Goal: Task Accomplishment & Management: Complete application form

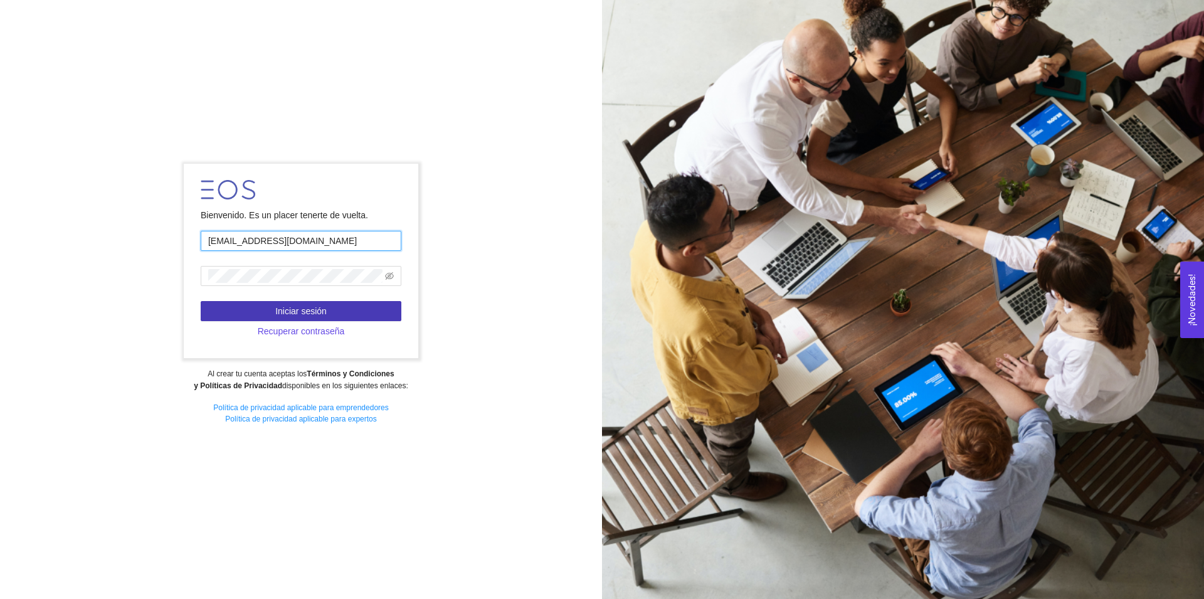
type input "[EMAIL_ADDRESS][DOMAIN_NAME]"
click at [325, 310] on span "Iniciar sesión" at bounding box center [300, 311] width 51 height 14
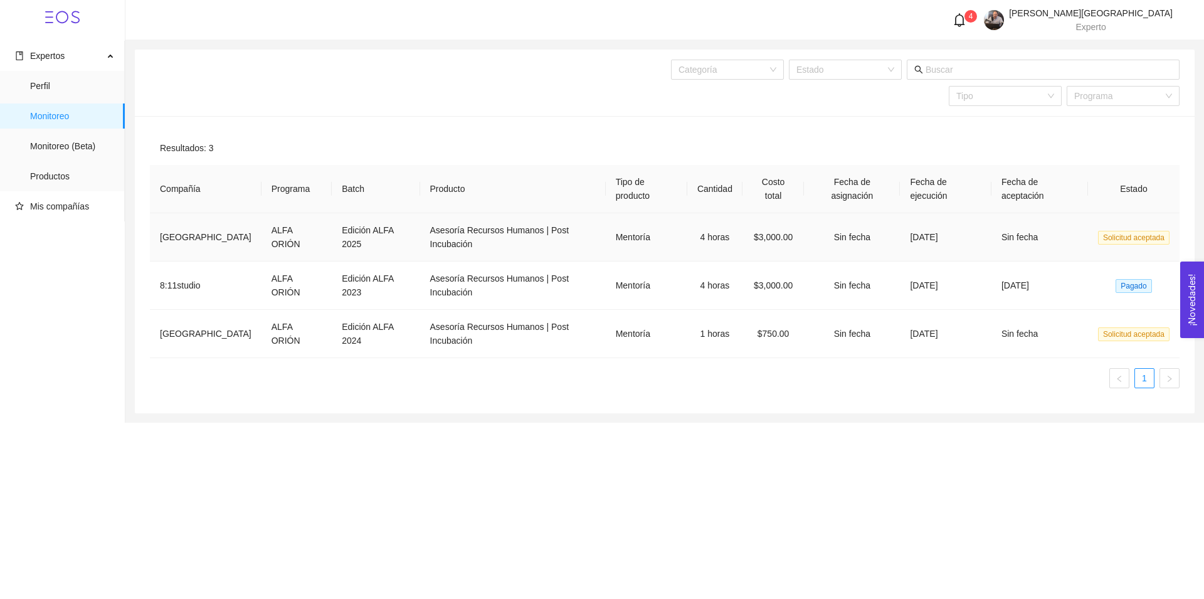
click at [1053, 221] on td "Sin fecha" at bounding box center [1040, 237] width 97 height 48
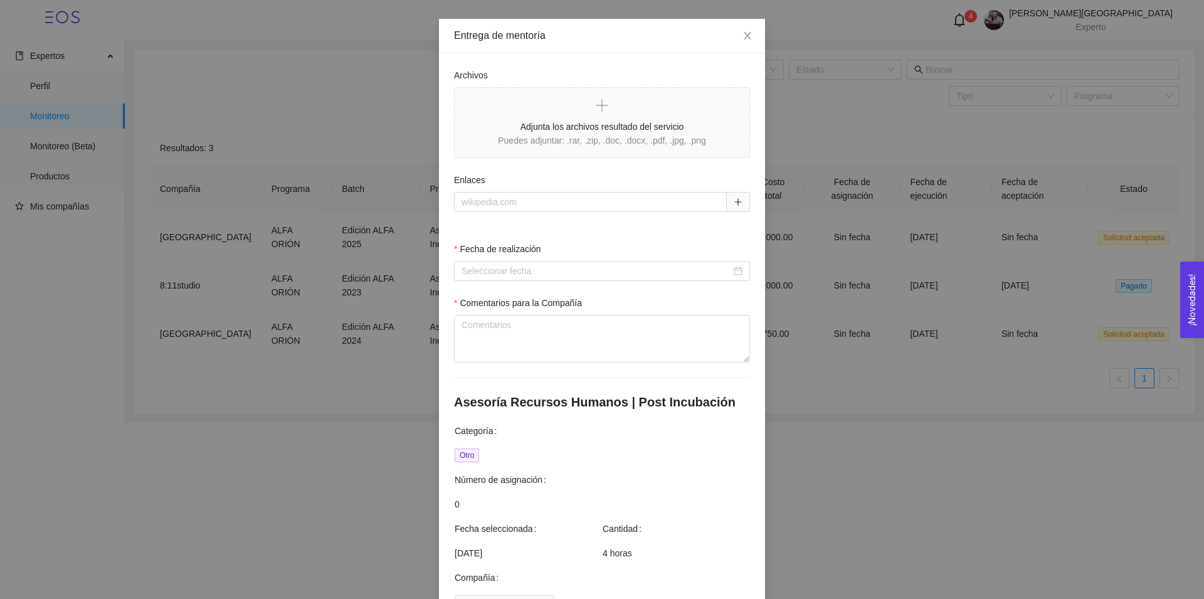
scroll to position [139, 0]
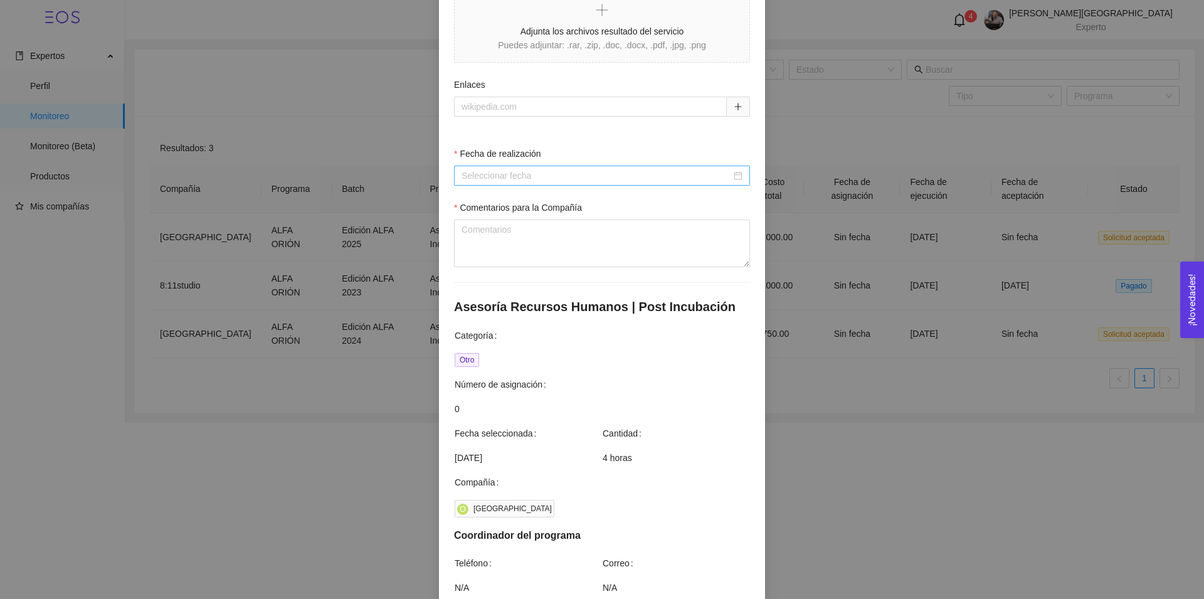
click at [730, 175] on div at bounding box center [602, 176] width 281 height 14
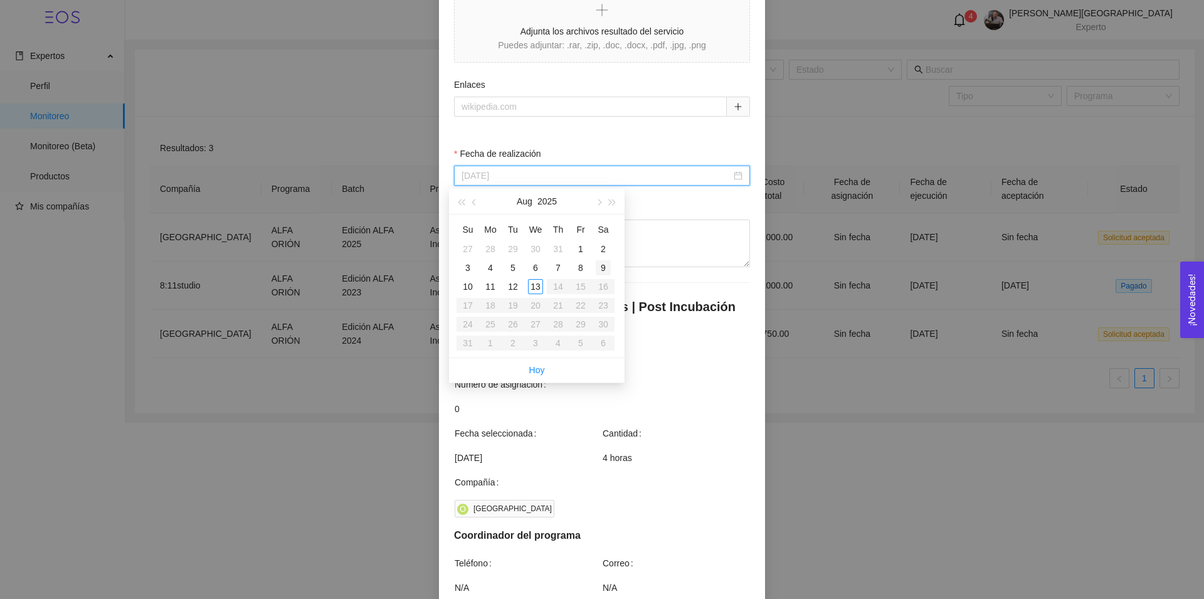
type input "[DATE]"
click at [580, 268] on div "8" at bounding box center [580, 267] width 15 height 15
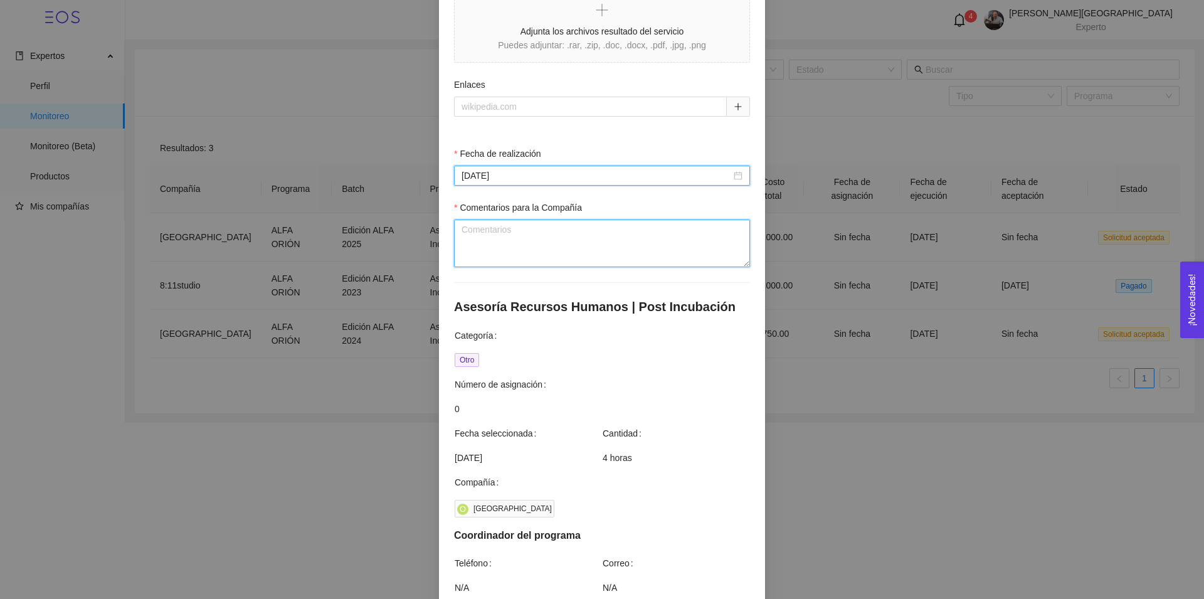
click at [551, 235] on textarea "Comentarios para la Compañía" at bounding box center [602, 244] width 296 height 48
click at [512, 239] on textarea "Comentarios para la Compañía" at bounding box center [602, 244] width 296 height 48
click at [531, 230] on textarea "Correspondiente a febrero marzo" at bounding box center [602, 244] width 296 height 48
click at [605, 233] on textarea "Correspondiente a lo realizado febrero marzo" at bounding box center [602, 244] width 296 height 48
click at [711, 232] on textarea "Correspondiente a lo realizado febrero - marzo" at bounding box center [602, 244] width 296 height 48
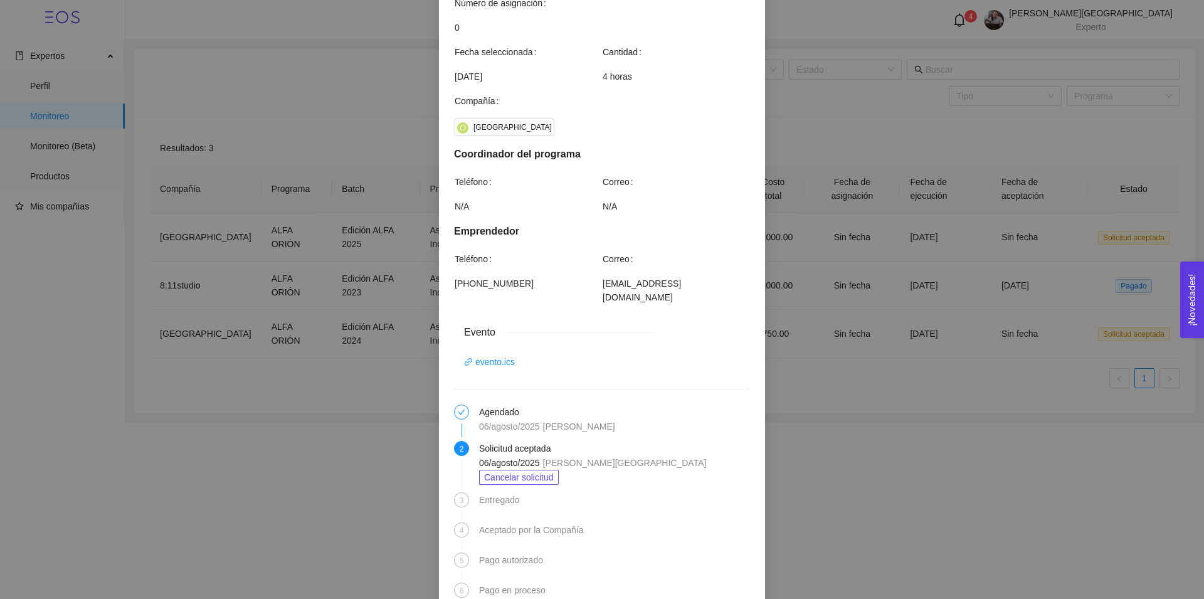
scroll to position [616, 0]
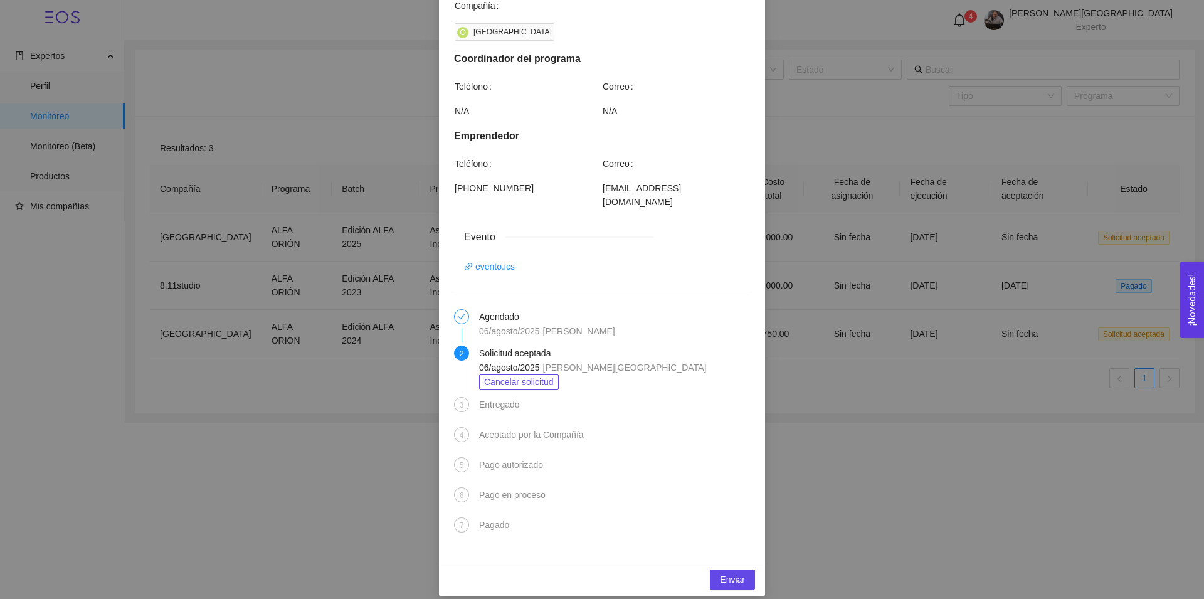
type textarea "Correspondiente a lo realizado febrero - marzo total 4 horas"
click at [472, 397] on div "3 Entregado" at bounding box center [602, 412] width 296 height 30
click at [460, 401] on span "3" at bounding box center [462, 405] width 4 height 9
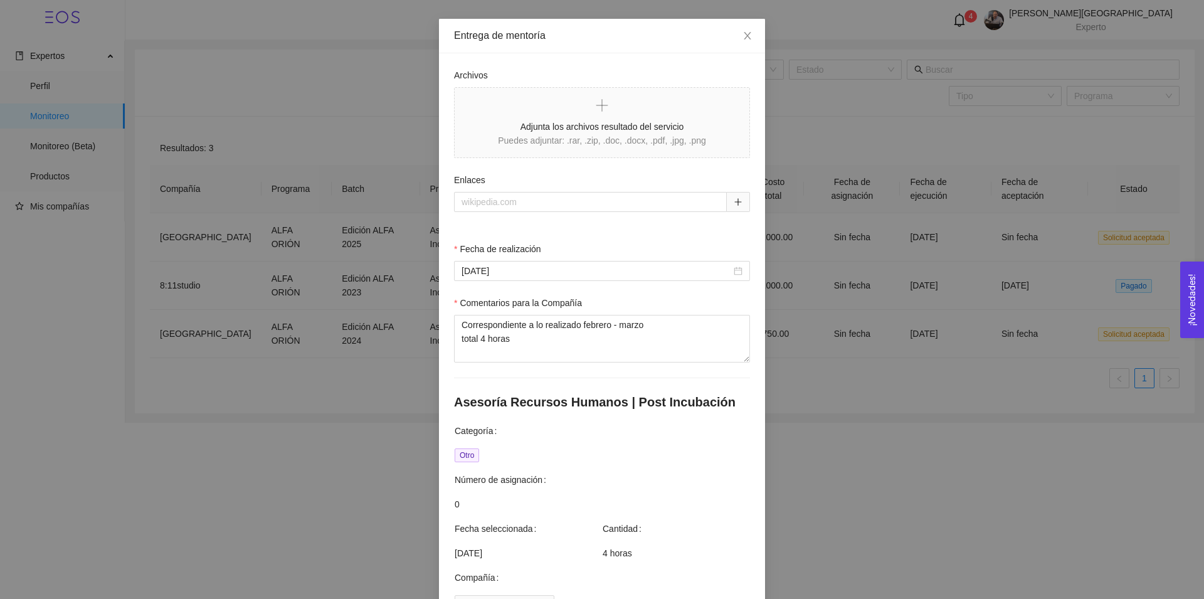
scroll to position [0, 0]
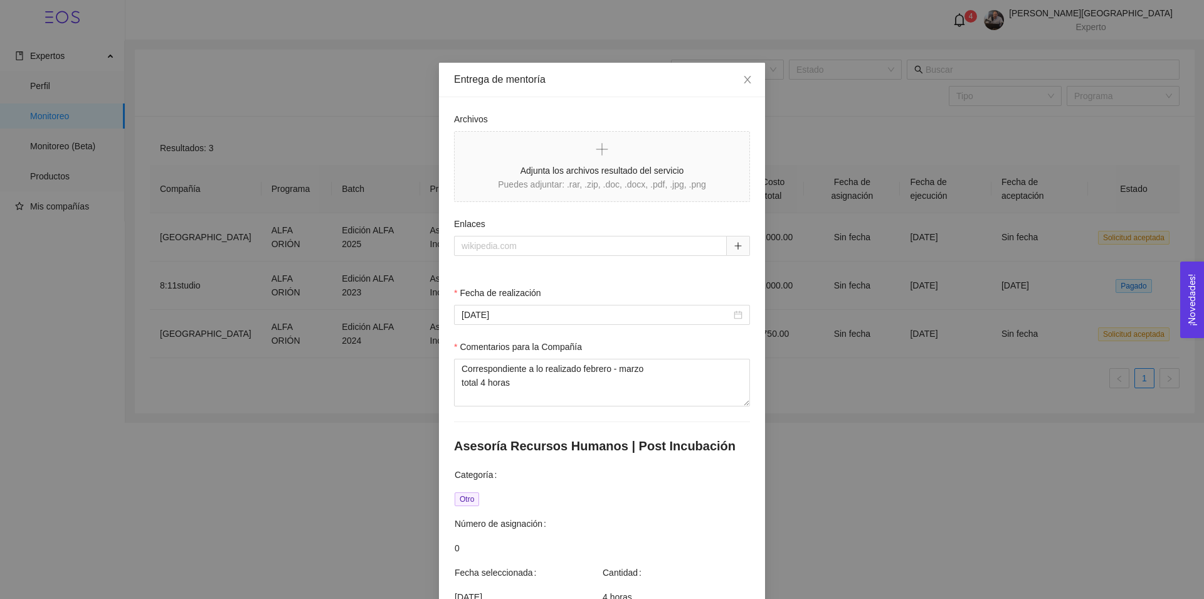
click at [693, 267] on div at bounding box center [602, 253] width 296 height 35
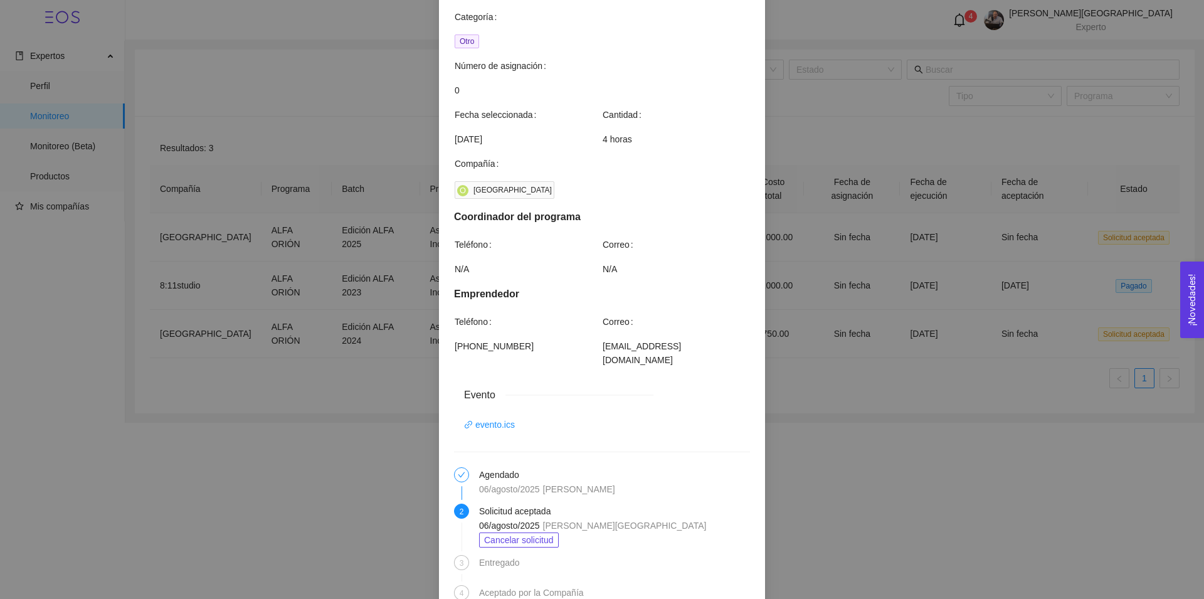
scroll to position [635, 0]
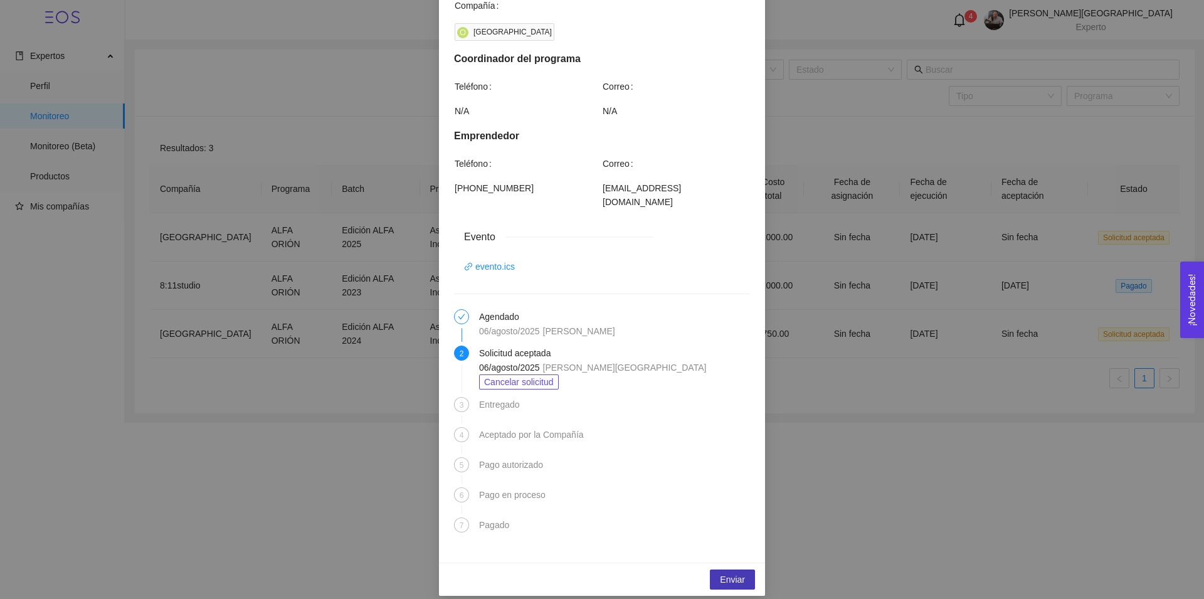
click at [728, 573] on span "Enviar" at bounding box center [732, 580] width 25 height 14
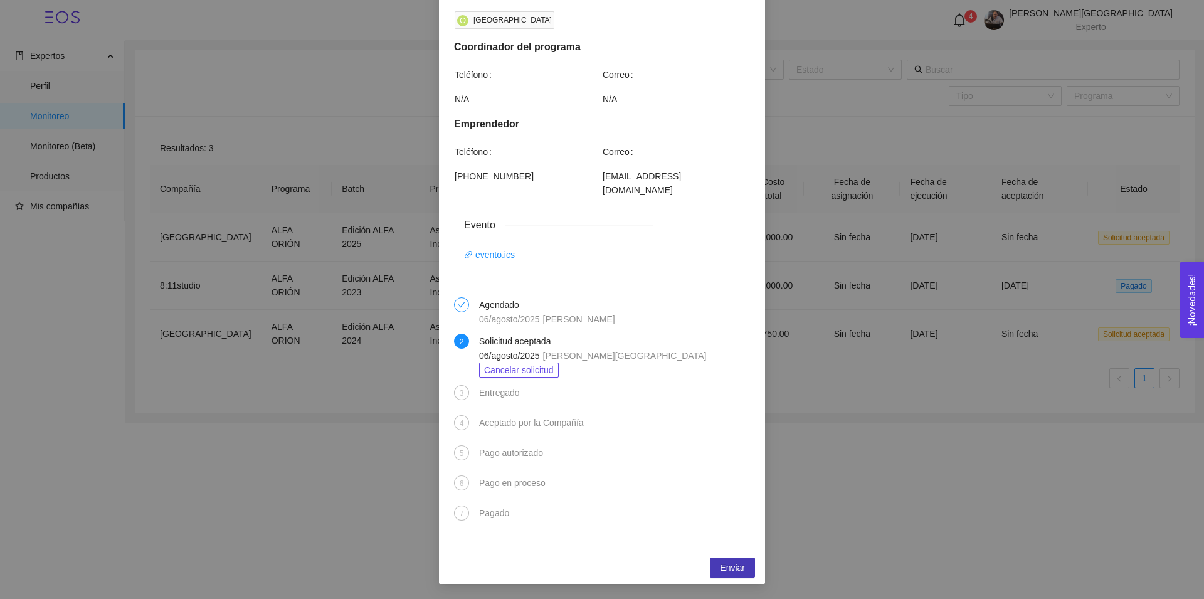
scroll to position [553, 0]
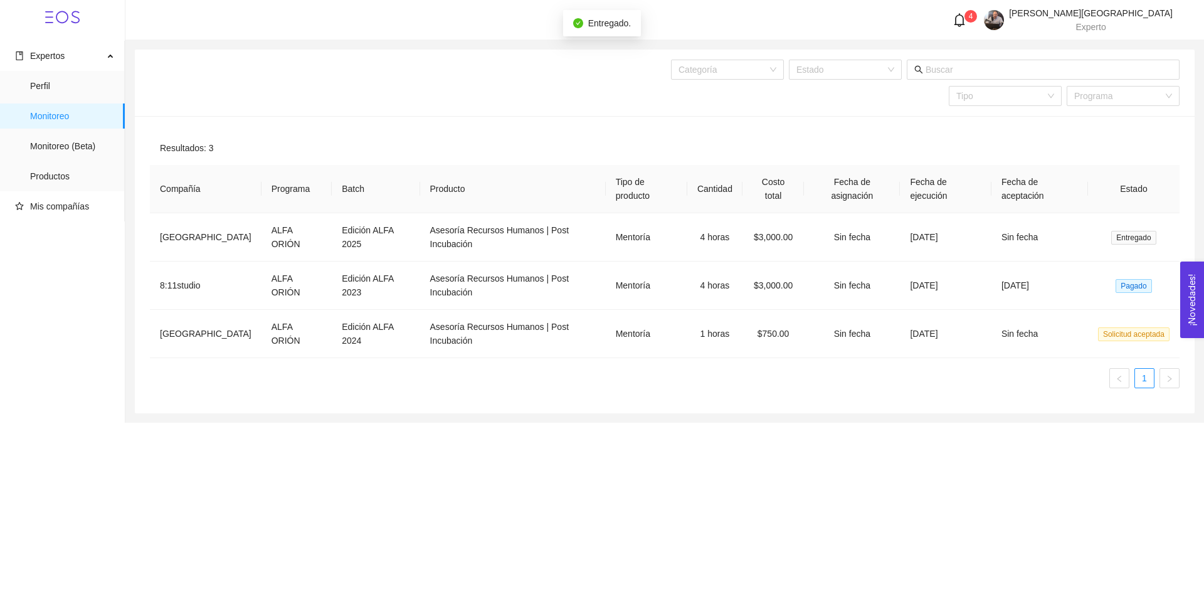
click at [664, 457] on div "Expertos Perfil Monitoreo Monitoreo (Beta) Productos Mis compañías 4 [PERSON_NA…" at bounding box center [602, 299] width 1204 height 599
click at [967, 18] on icon "bell" at bounding box center [960, 20] width 14 height 14
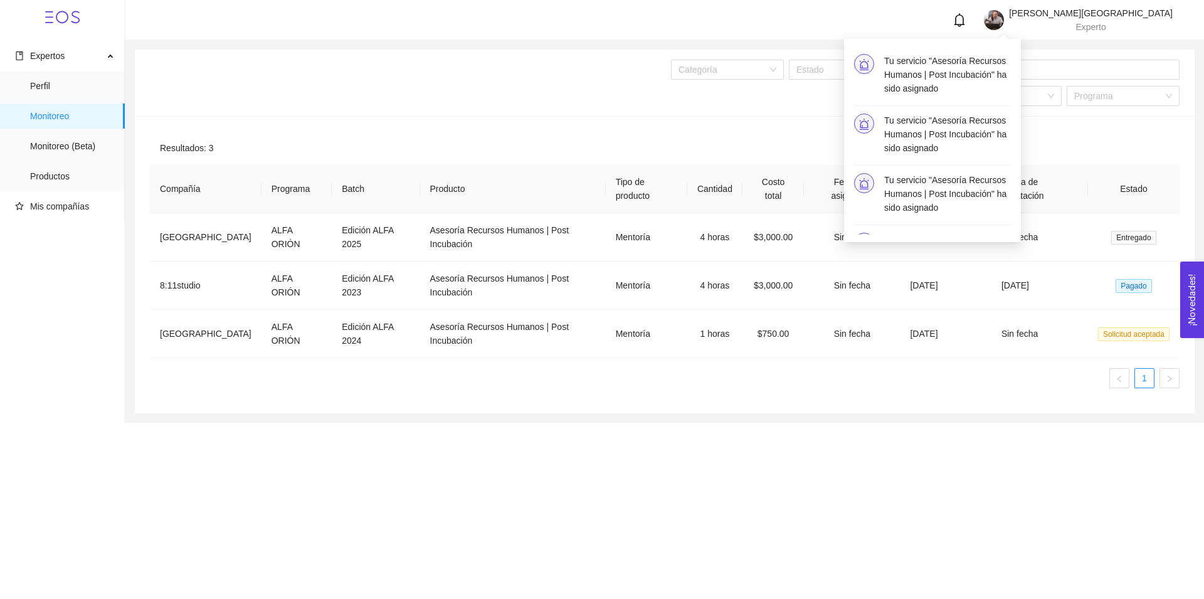
click at [967, 21] on icon "bell" at bounding box center [960, 20] width 14 height 14
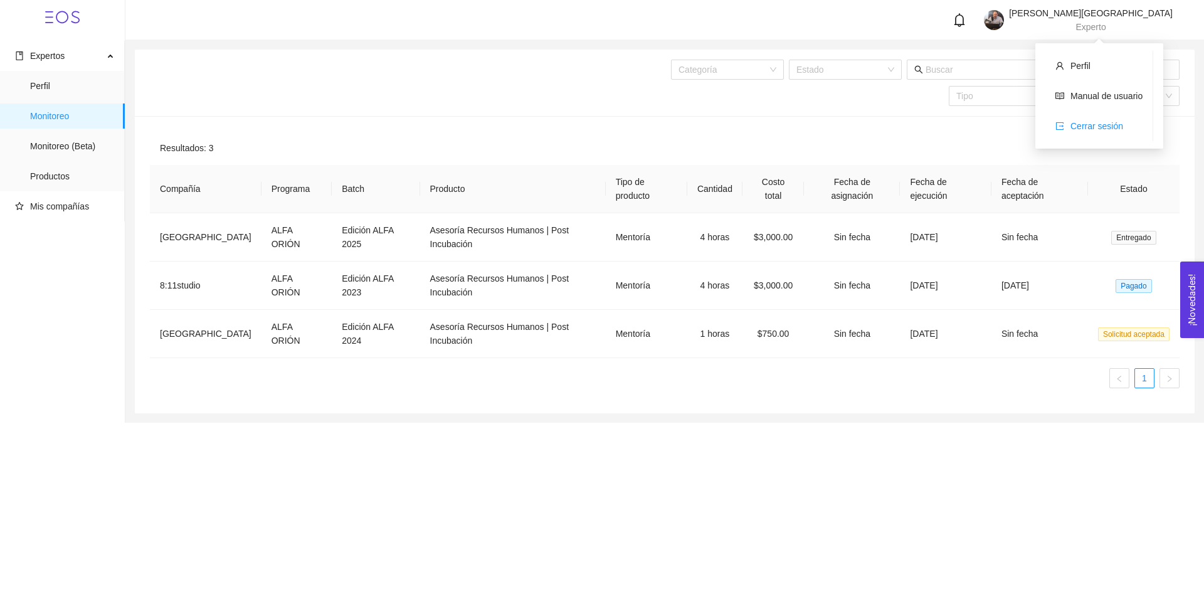
click at [1088, 128] on span "Cerrar sesión" at bounding box center [1097, 126] width 53 height 10
